Goal: Information Seeking & Learning: Learn about a topic

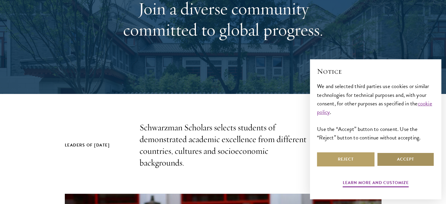
click at [409, 161] on button "Accept" at bounding box center [404, 159] width 57 height 14
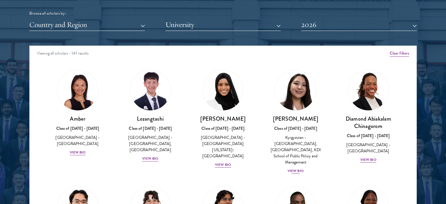
scroll to position [29, 0]
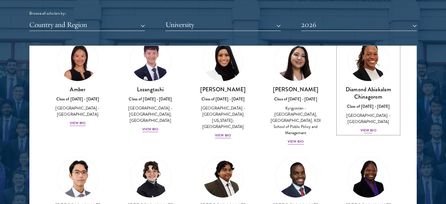
click at [364, 127] on div "View Bio" at bounding box center [368, 130] width 16 height 6
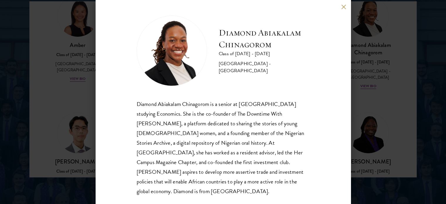
scroll to position [791, 0]
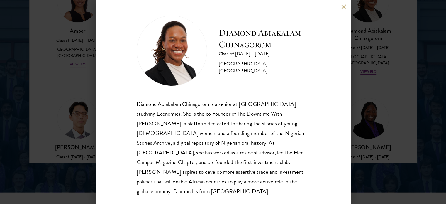
click at [387, 97] on div "Diamond Abiakalam [GEOGRAPHIC_DATA] Class of [DATE] - [DATE] [GEOGRAPHIC_DATA] …" at bounding box center [223, 102] width 446 height 204
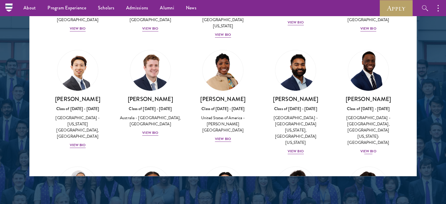
scroll to position [205, 0]
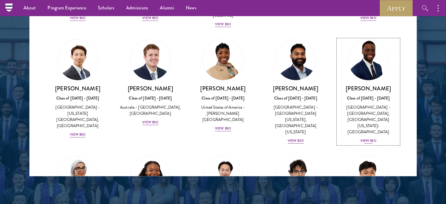
click at [364, 138] on div "View Bio" at bounding box center [368, 141] width 16 height 6
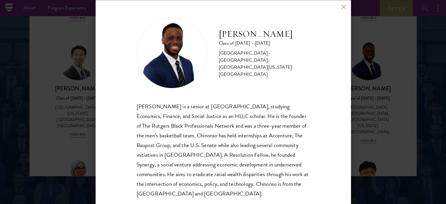
click at [343, 8] on button at bounding box center [343, 6] width 5 height 5
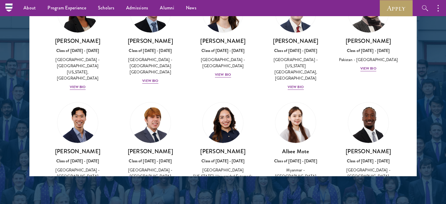
scroll to position [1933, 0]
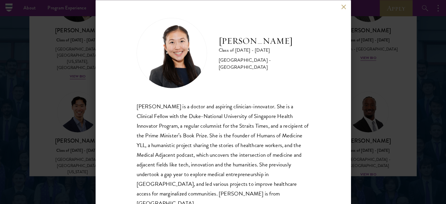
click at [342, 8] on button at bounding box center [343, 6] width 5 height 5
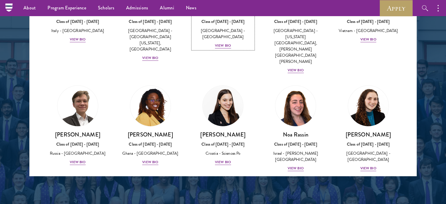
scroll to position [2167, 0]
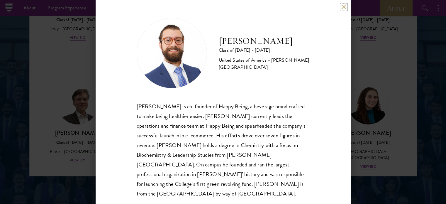
click at [344, 6] on button at bounding box center [343, 6] width 5 height 5
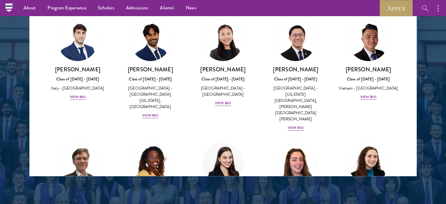
scroll to position [2115, 0]
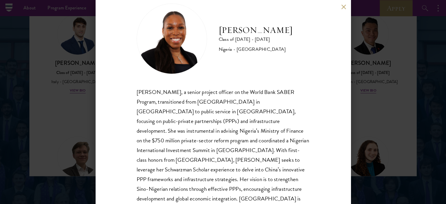
scroll to position [21, 0]
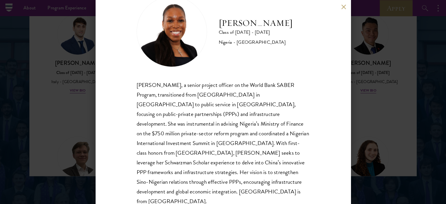
click at [344, 6] on button at bounding box center [343, 6] width 5 height 5
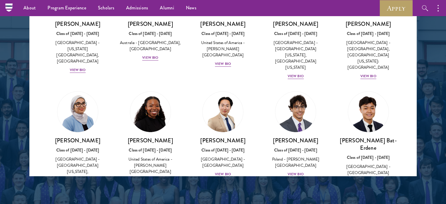
scroll to position [123, 0]
